Goal: Information Seeking & Learning: Learn about a topic

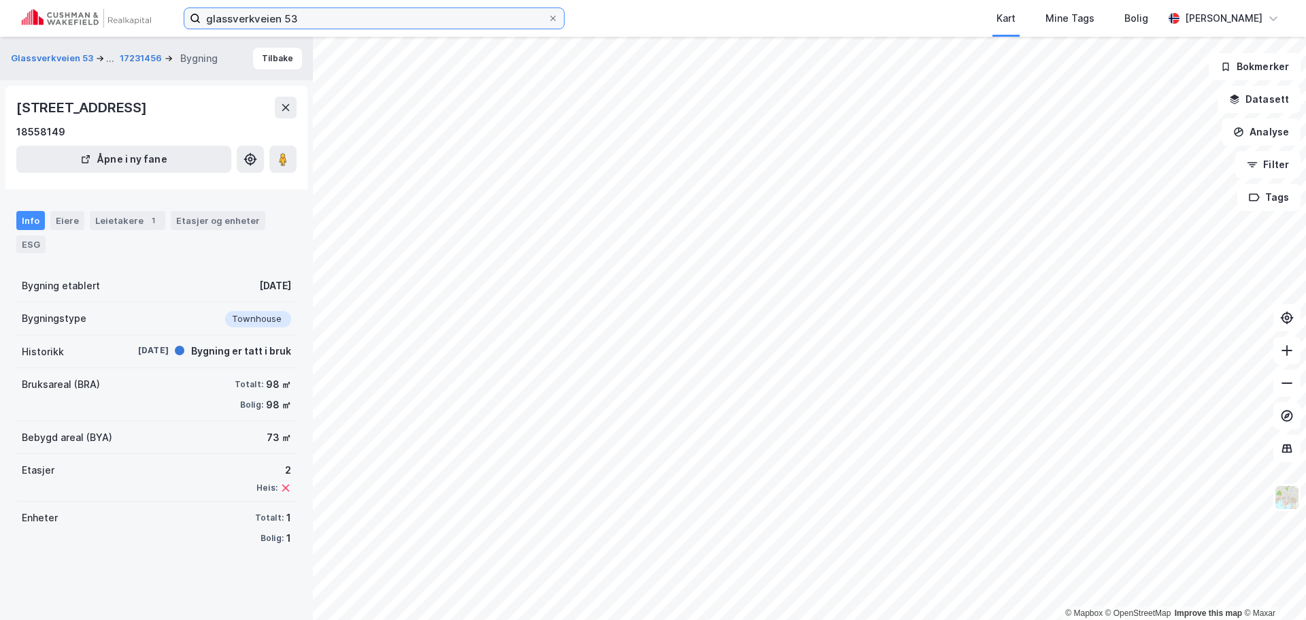
click at [304, 22] on input "glassverkveien 53" at bounding box center [374, 18] width 347 height 20
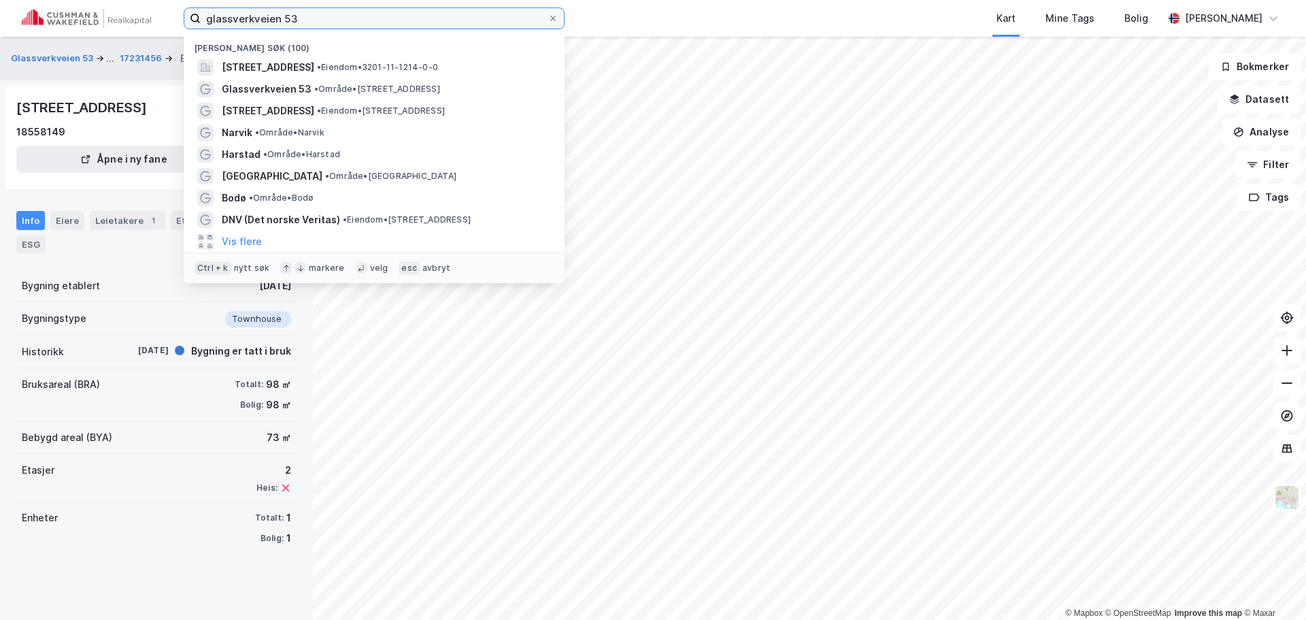
click at [304, 22] on input "glassverkveien 53" at bounding box center [374, 18] width 347 height 20
click at [397, 16] on input "glassverkveien 53" at bounding box center [374, 18] width 347 height 20
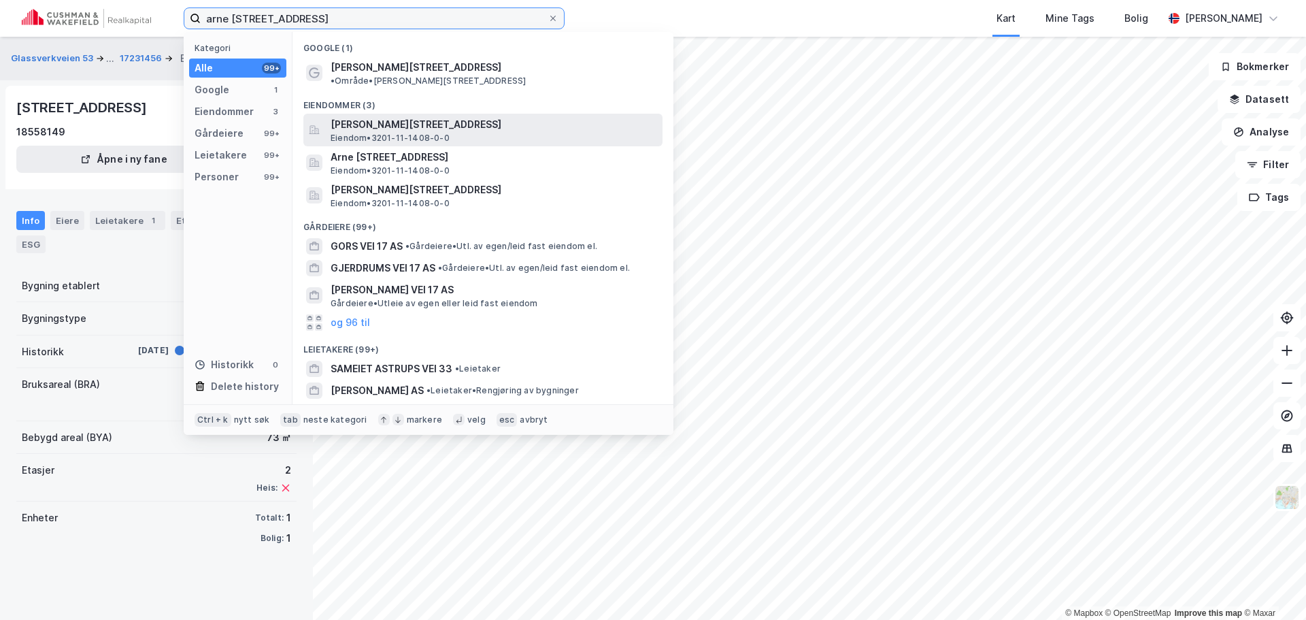
type input "arne [STREET_ADDRESS]"
click at [424, 116] on span "[PERSON_NAME][STREET_ADDRESS]" at bounding box center [494, 124] width 327 height 16
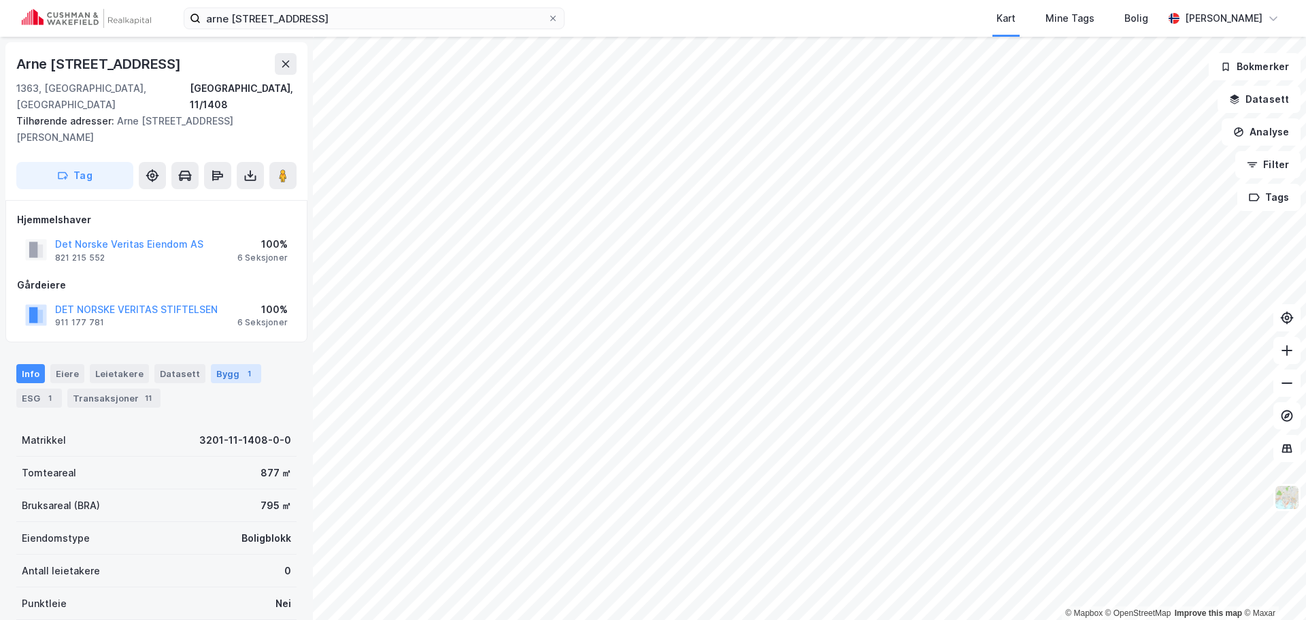
click at [212, 364] on div "Bygg 1" at bounding box center [236, 373] width 50 height 19
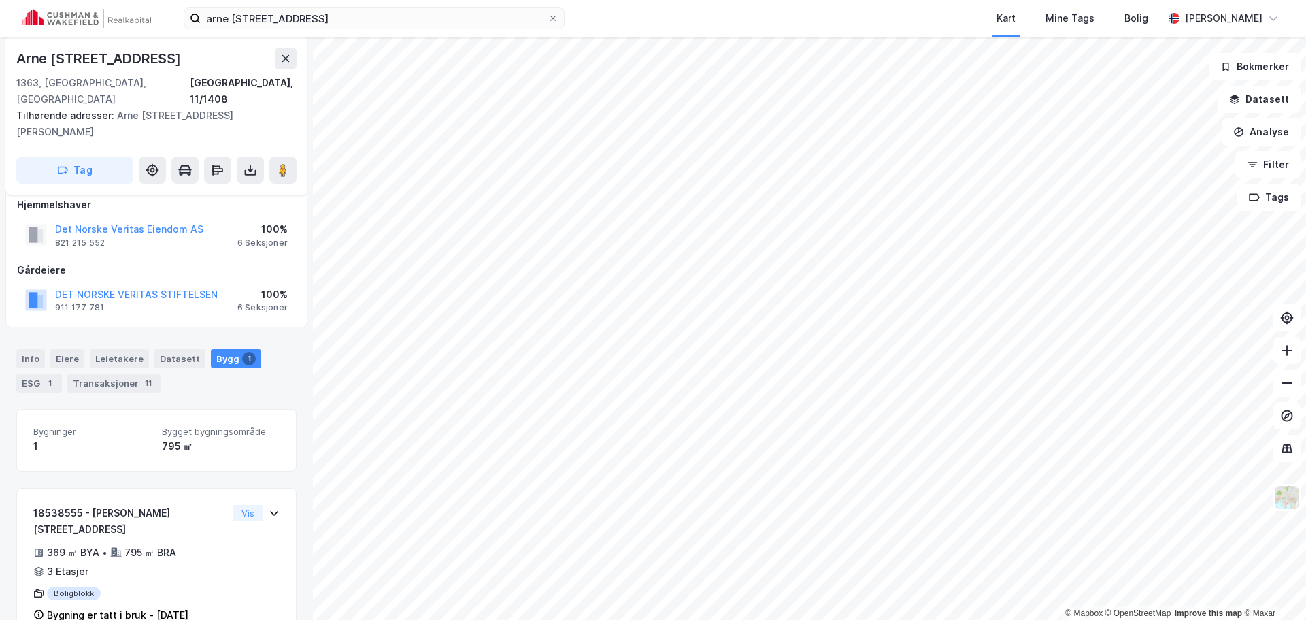
scroll to position [19, 0]
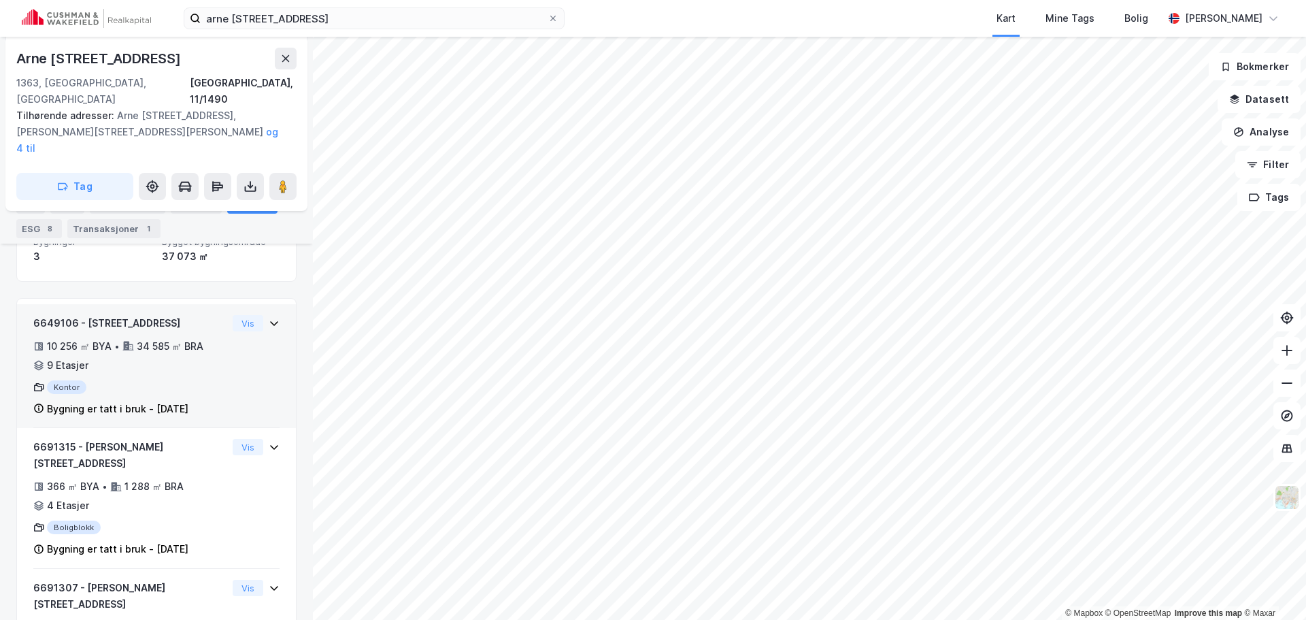
scroll to position [227, 0]
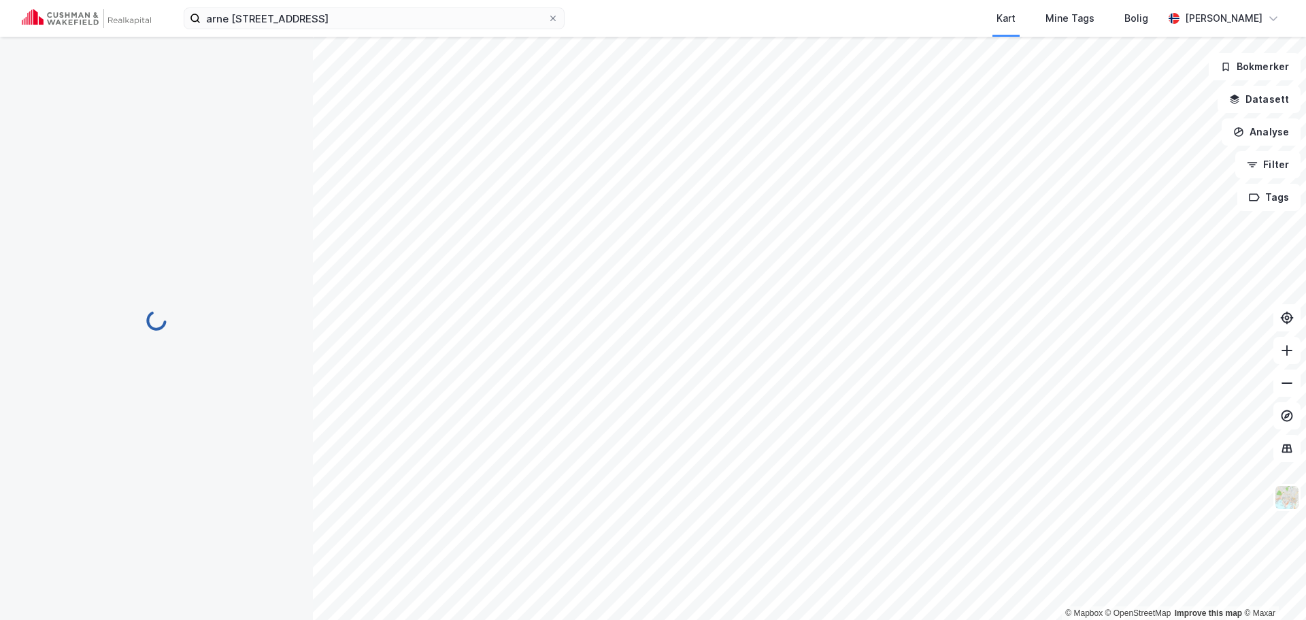
scroll to position [19, 0]
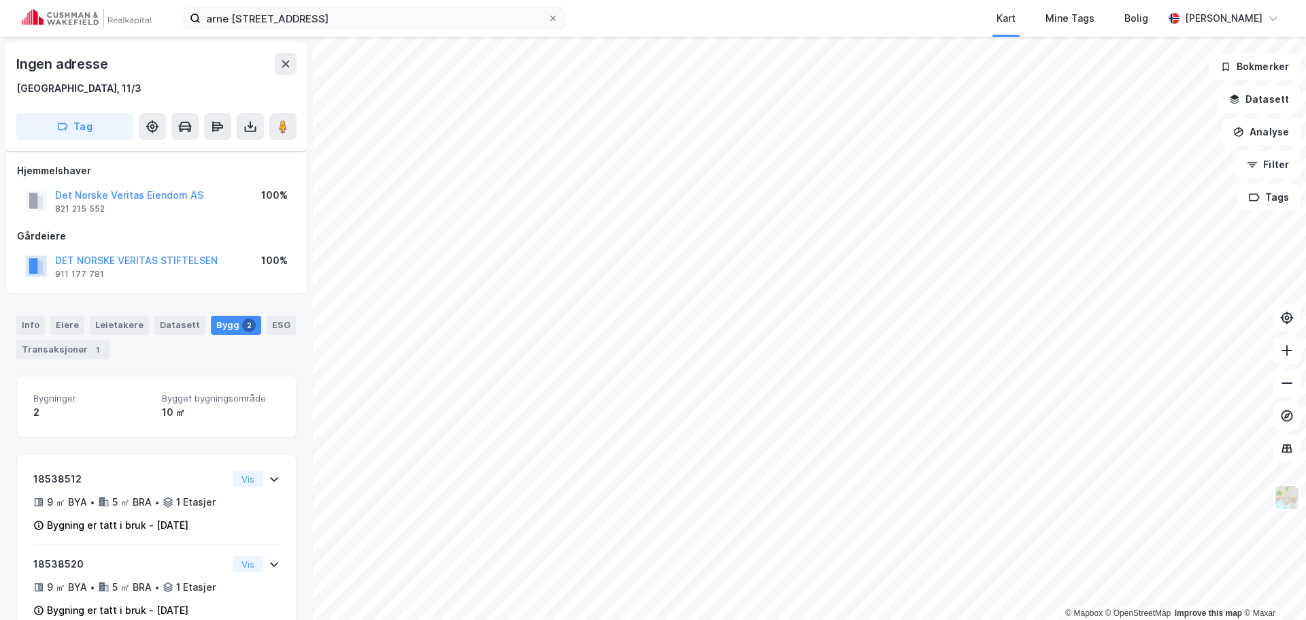
scroll to position [19, 0]
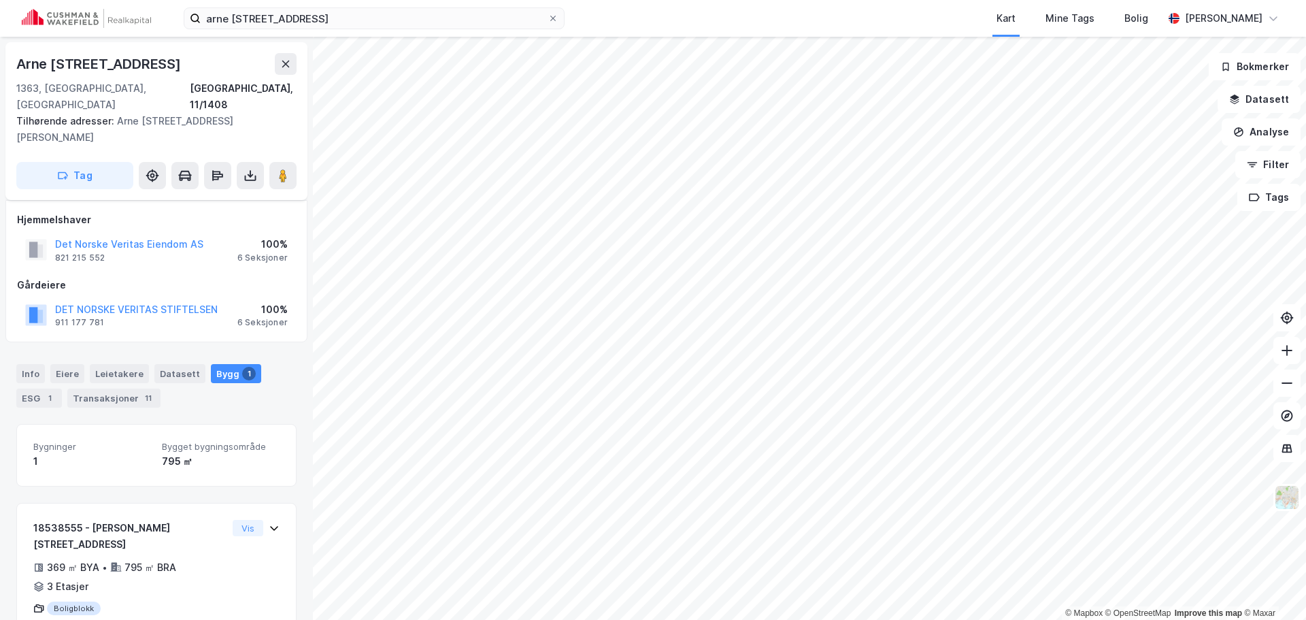
scroll to position [19, 0]
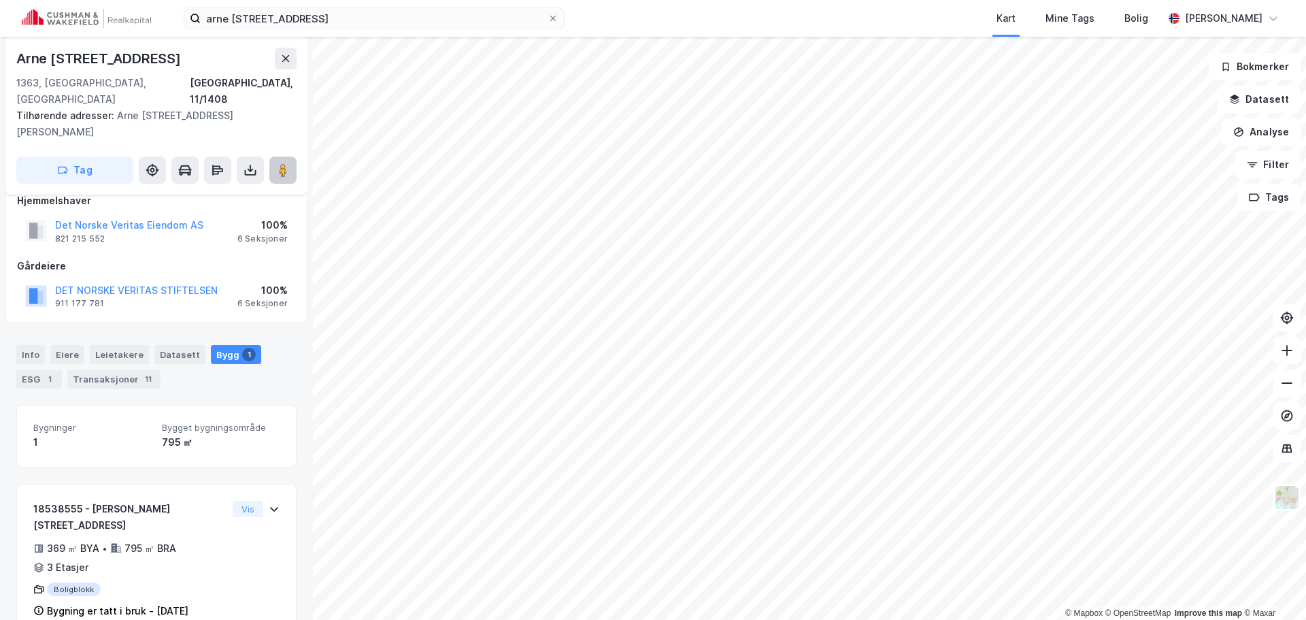
click at [282, 163] on image at bounding box center [283, 170] width 8 height 14
click at [1288, 495] on img at bounding box center [1287, 497] width 26 height 26
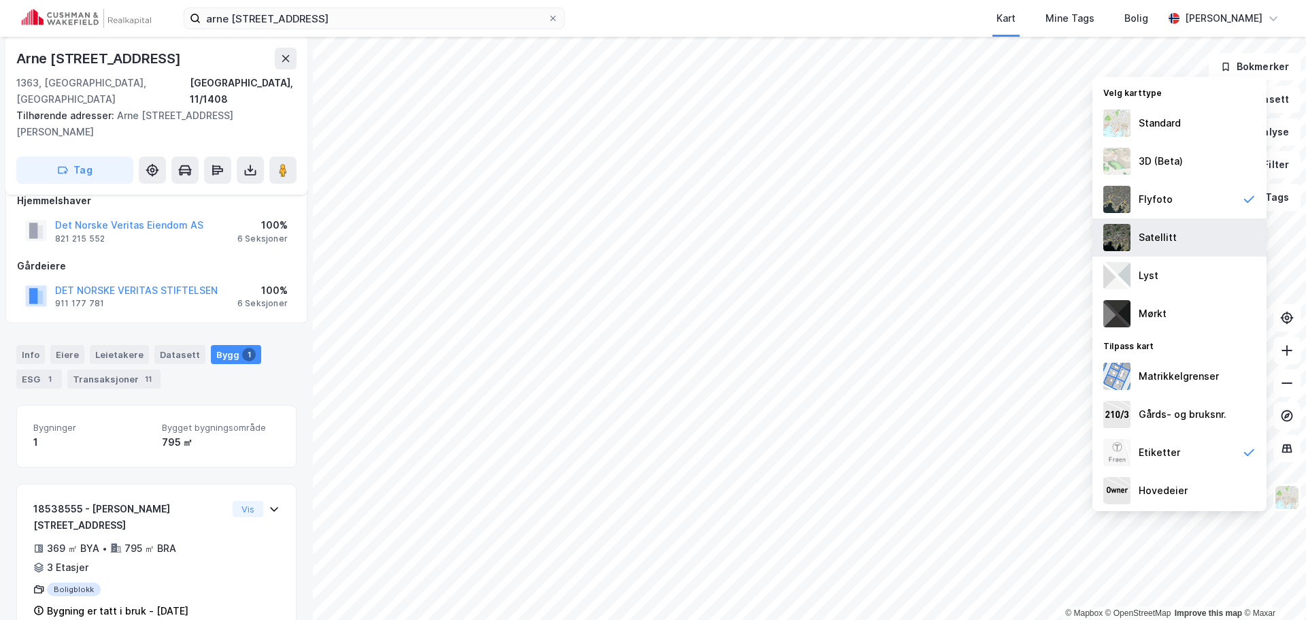
click at [1186, 231] on div "Satellitt" at bounding box center [1180, 237] width 174 height 38
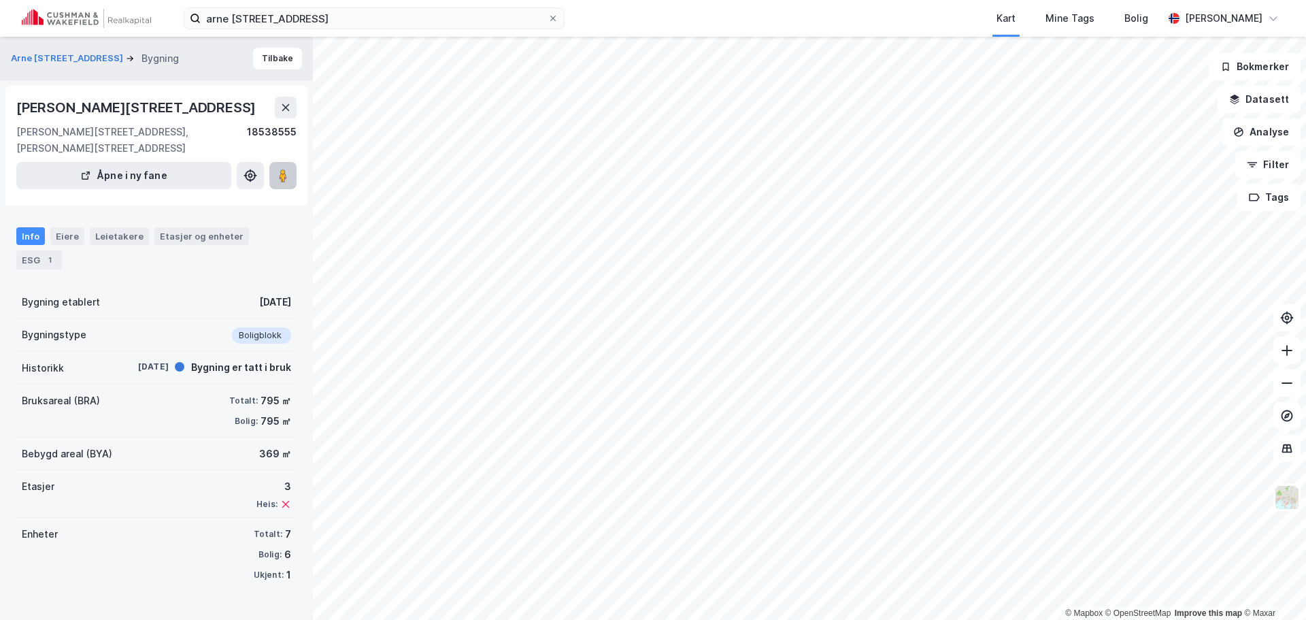
click at [289, 182] on icon at bounding box center [283, 176] width 14 height 14
